Goal: Find specific page/section: Find specific page/section

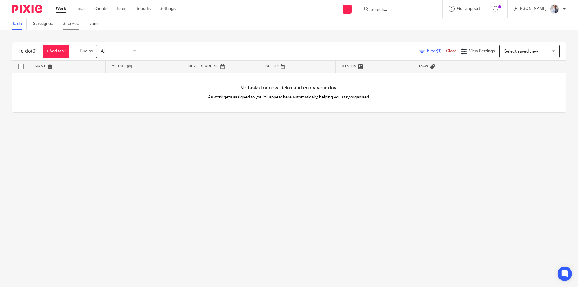
click at [71, 23] on link "Snoozed" at bounding box center [73, 24] width 21 height 12
click at [398, 10] on input "Search" at bounding box center [397, 9] width 54 height 5
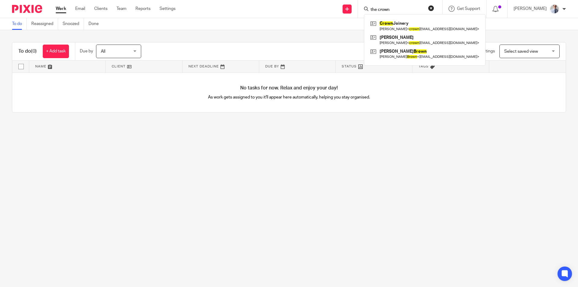
type input "the crown"
click button "submit" at bounding box center [0, 0] width 0 height 0
drag, startPoint x: 401, startPoint y: 8, endPoint x: 362, endPoint y: 7, distance: 38.3
click at [363, 7] on div "Send new email Create task Add client Request signature the crown Crown Joinery…" at bounding box center [382, 9] width 394 height 18
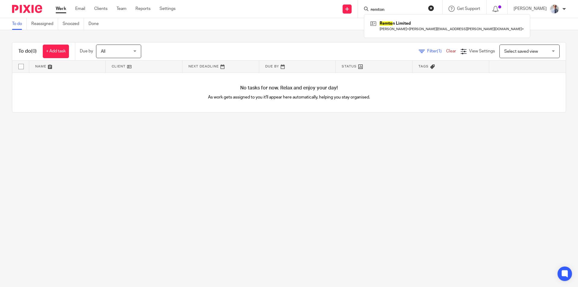
type input "remton"
click button "submit" at bounding box center [0, 0] width 0 height 0
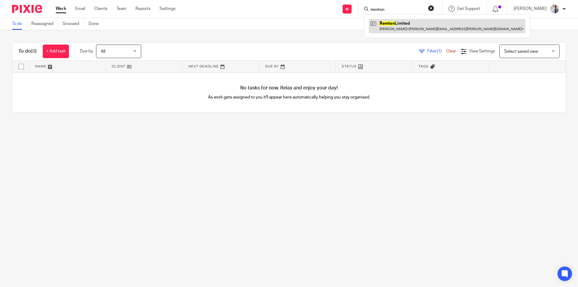
click at [397, 26] on link at bounding box center [447, 26] width 157 height 14
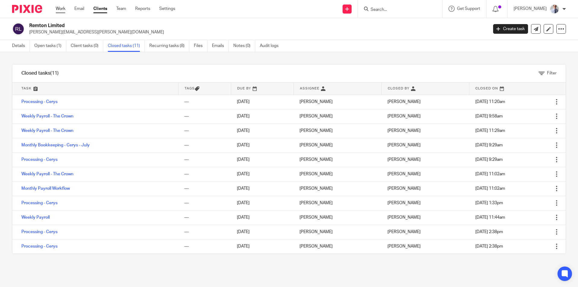
click at [60, 7] on link "Work" at bounding box center [61, 9] width 10 height 6
